Goal: Information Seeking & Learning: Learn about a topic

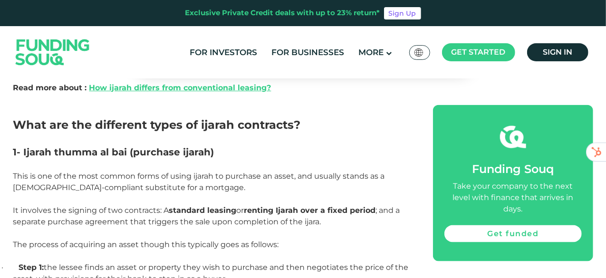
scroll to position [575, 0]
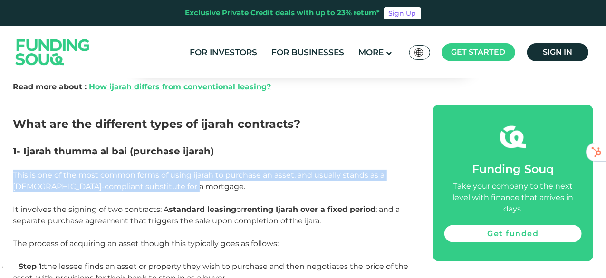
drag, startPoint x: 191, startPoint y: 188, endPoint x: 14, endPoint y: 173, distance: 177.4
click at [14, 173] on p "This is one of the most common forms of using ijarah to purchase an asset, and …" at bounding box center [212, 181] width 399 height 23
click at [14, 173] on span "This is one of the most common forms of using ijarah to purchase an asset, and …" at bounding box center [199, 181] width 372 height 20
drag, startPoint x: 14, startPoint y: 173, endPoint x: 196, endPoint y: 188, distance: 182.1
click at [196, 188] on p "This is one of the most common forms of using ijarah to purchase an asset, and …" at bounding box center [212, 181] width 399 height 23
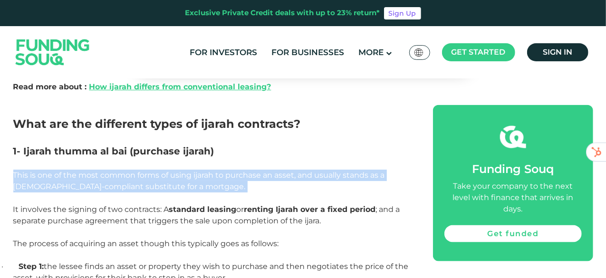
click at [196, 188] on p "This is one of the most common forms of using ijarah to purchase an asset, and …" at bounding box center [212, 181] width 399 height 23
drag, startPoint x: 196, startPoint y: 188, endPoint x: 73, endPoint y: 165, distance: 124.7
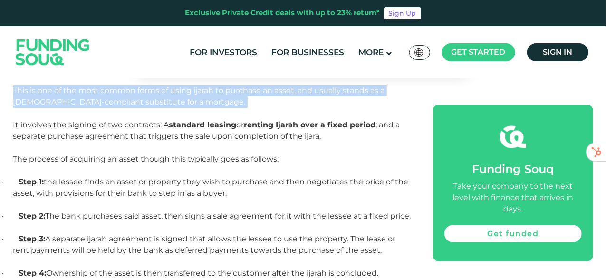
scroll to position [661, 0]
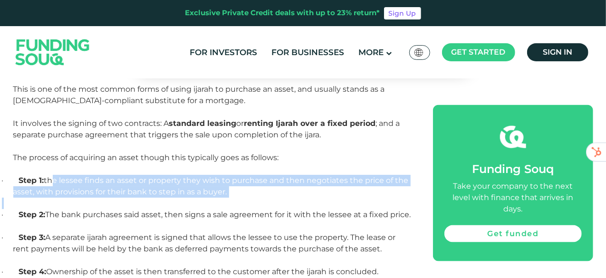
drag, startPoint x: 52, startPoint y: 181, endPoint x: 242, endPoint y: 201, distance: 191.1
click at [242, 201] on p at bounding box center [212, 203] width 399 height 11
drag, startPoint x: 242, startPoint y: 201, endPoint x: 72, endPoint y: 179, distance: 171.6
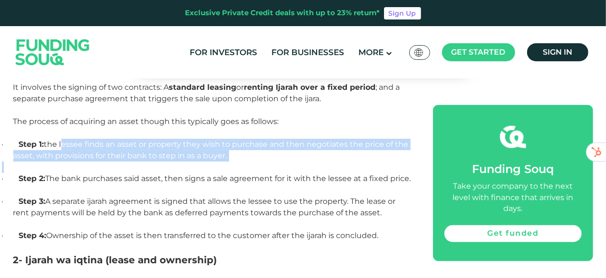
scroll to position [698, 0]
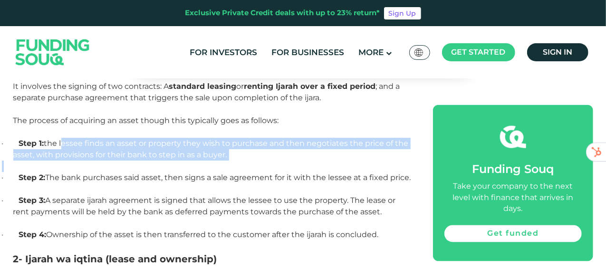
drag, startPoint x: 49, startPoint y: 175, endPoint x: 135, endPoint y: 191, distance: 87.8
click at [135, 183] on p "· Step 2: The bank purchases said asset, then signs a sale agreement for it wit…" at bounding box center [212, 177] width 399 height 11
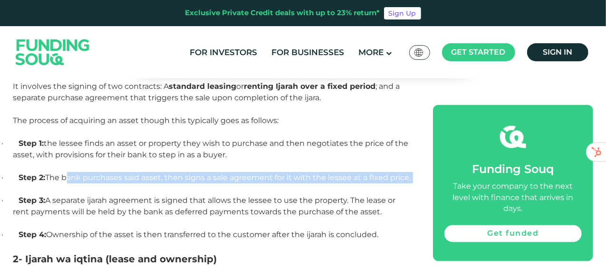
drag, startPoint x: 135, startPoint y: 191, endPoint x: 74, endPoint y: 175, distance: 63.3
click at [74, 175] on p "· Step 2: The bank purchases said asset, then signs a sale agreement for it wit…" at bounding box center [212, 177] width 399 height 11
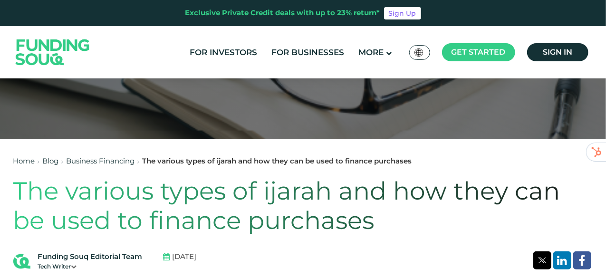
scroll to position [164, 0]
